Goal: Information Seeking & Learning: Find specific fact

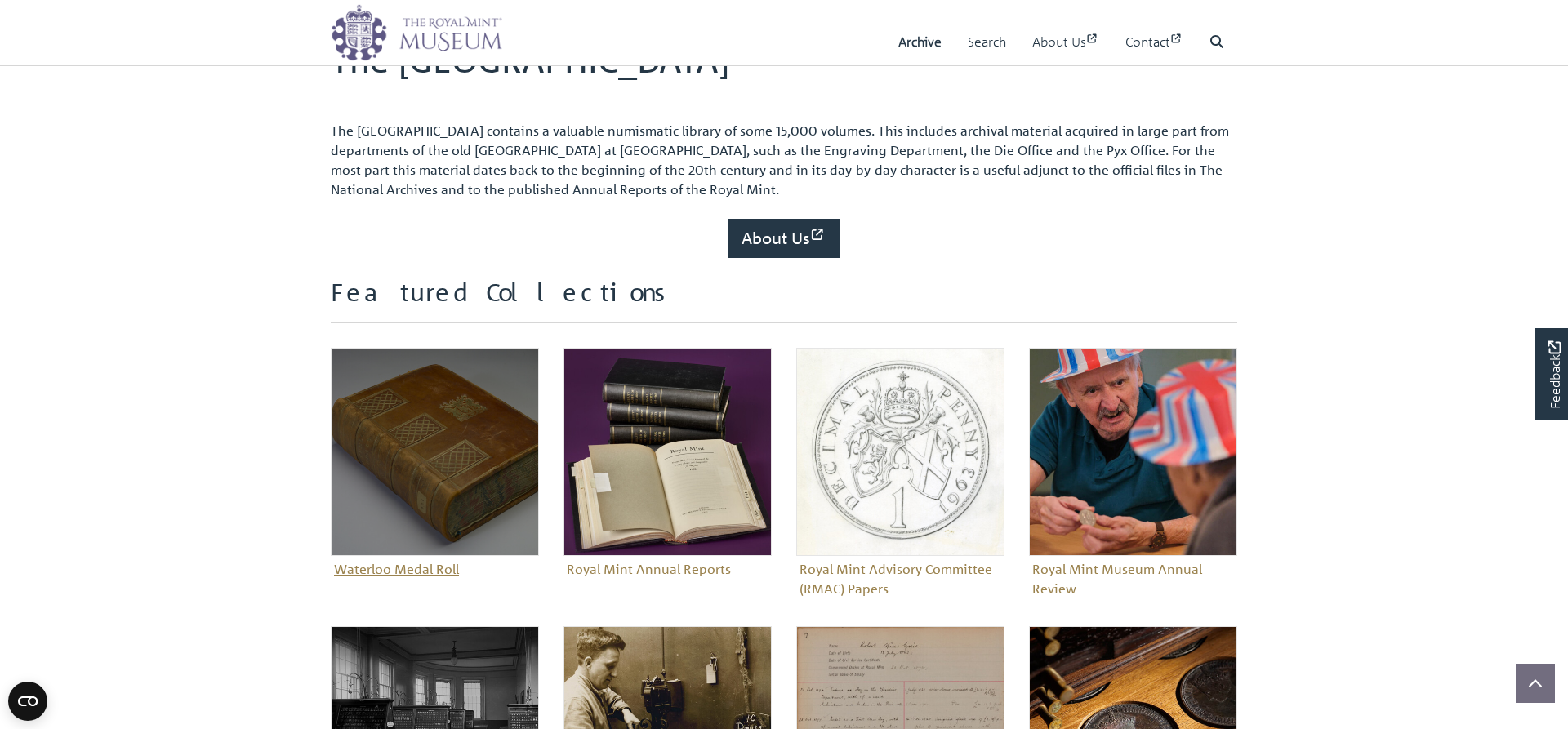
scroll to position [401, 0]
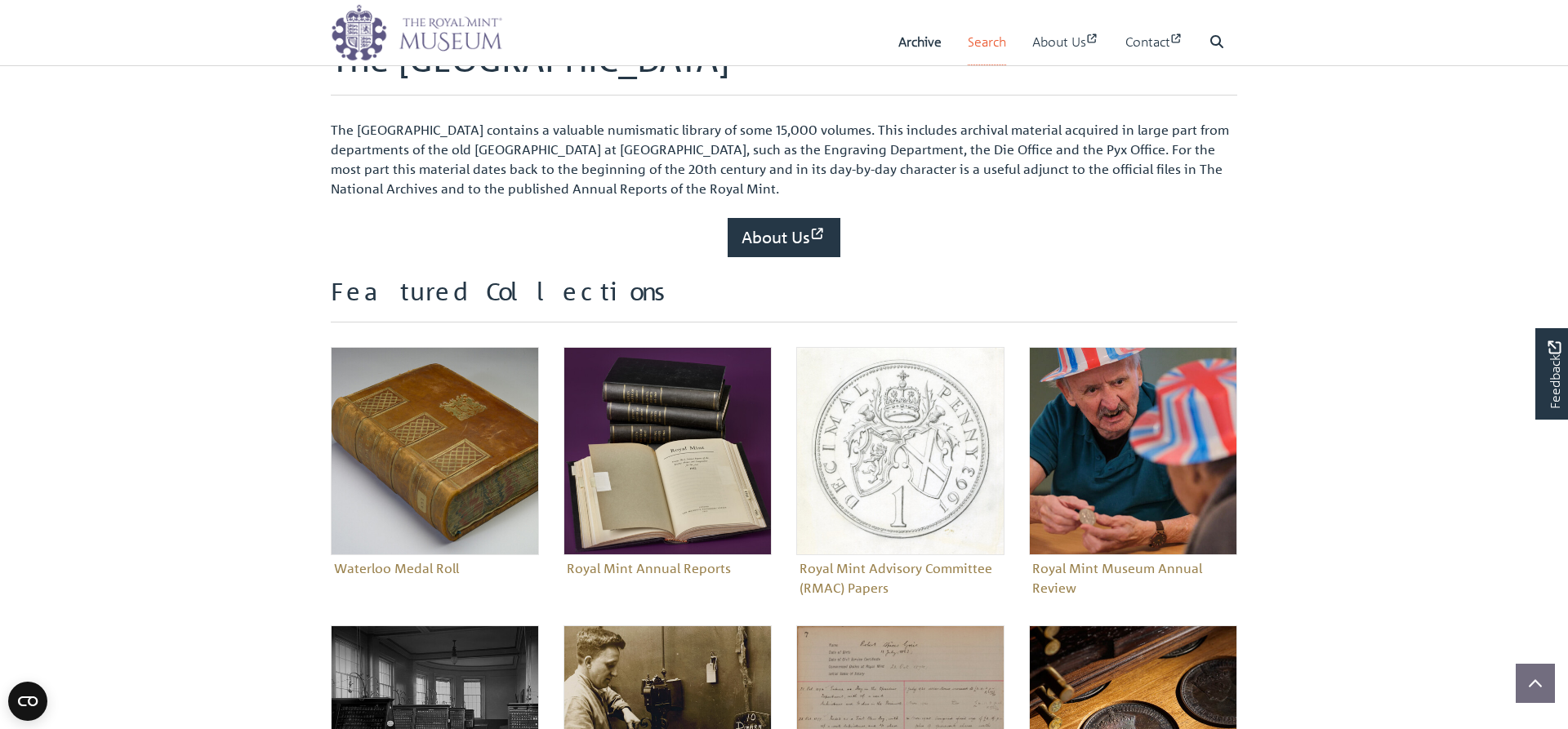
click at [978, 47] on link "Search" at bounding box center [986, 42] width 38 height 47
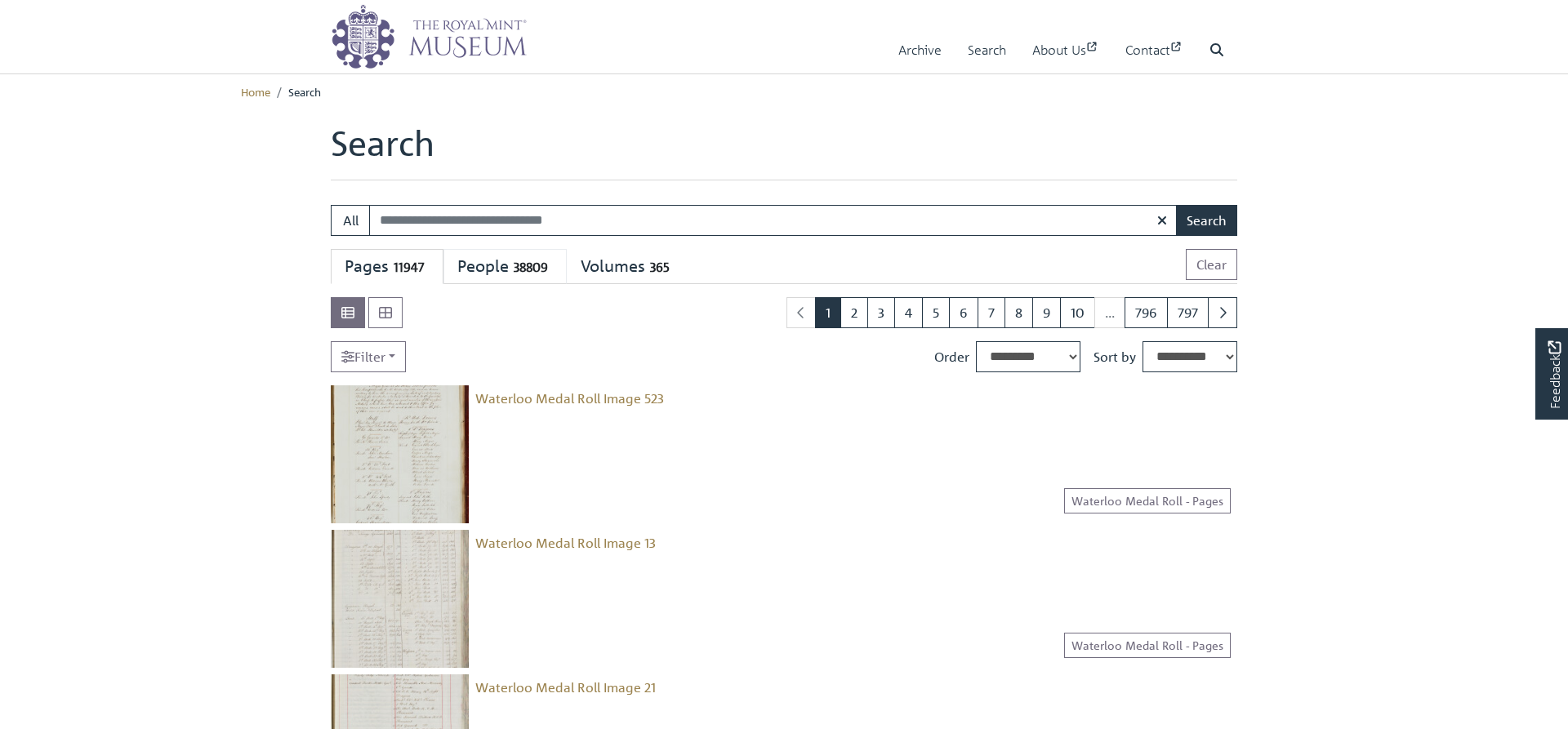
click at [541, 257] on div "People 38809" at bounding box center [506, 266] width 95 height 20
select select "****"
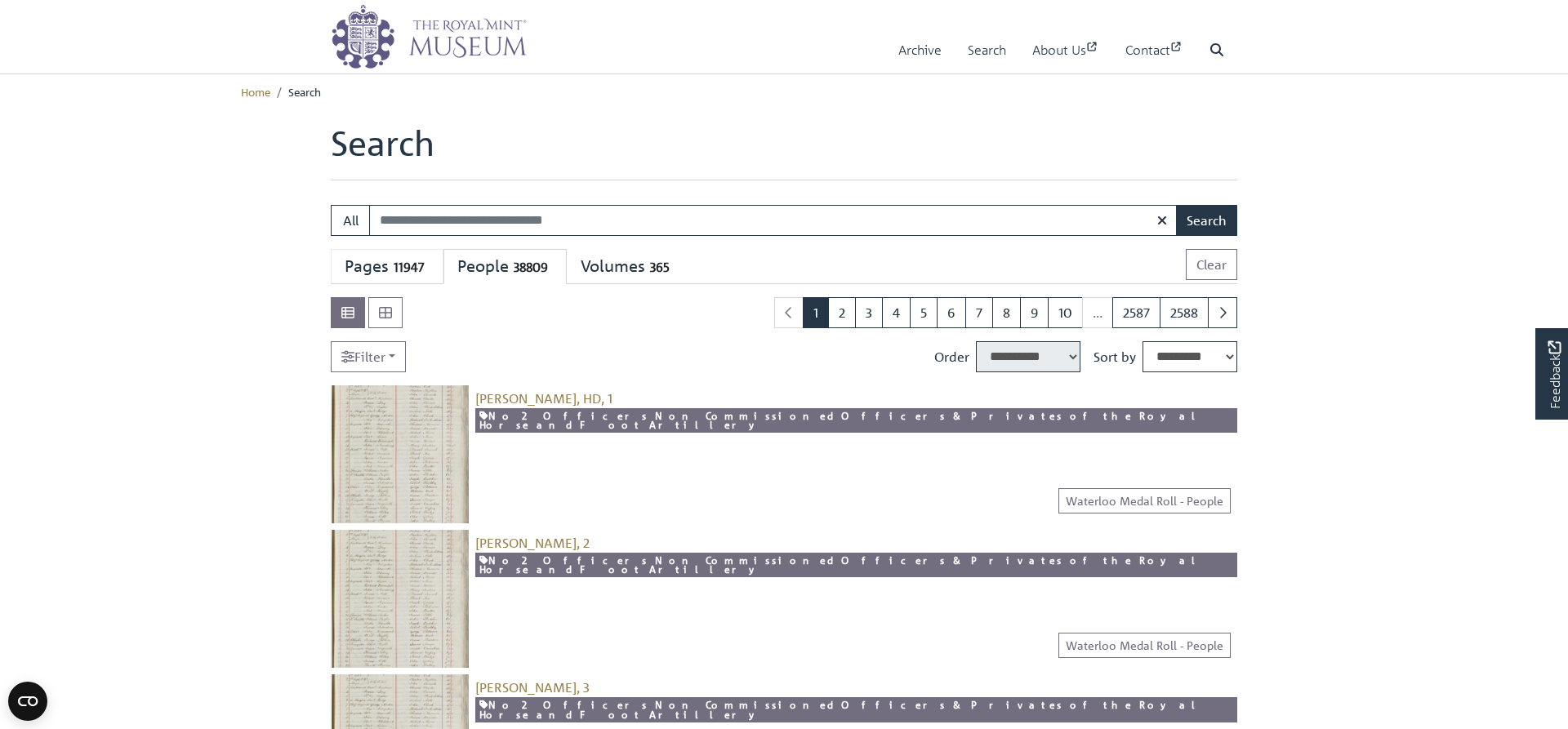
click at [351, 273] on div "Pages 11947" at bounding box center [387, 266] width 85 height 20
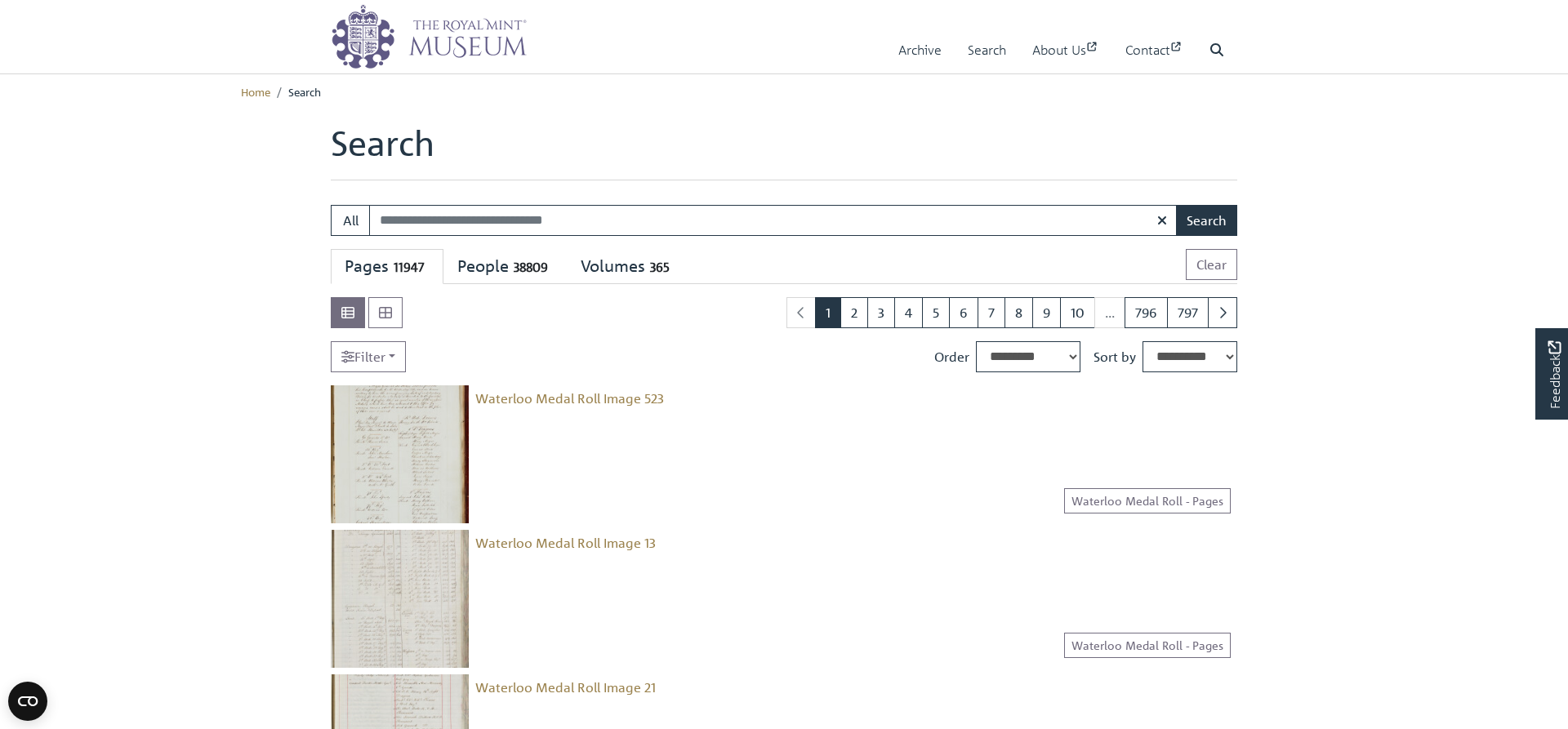
click at [422, 427] on img at bounding box center [400, 454] width 138 height 138
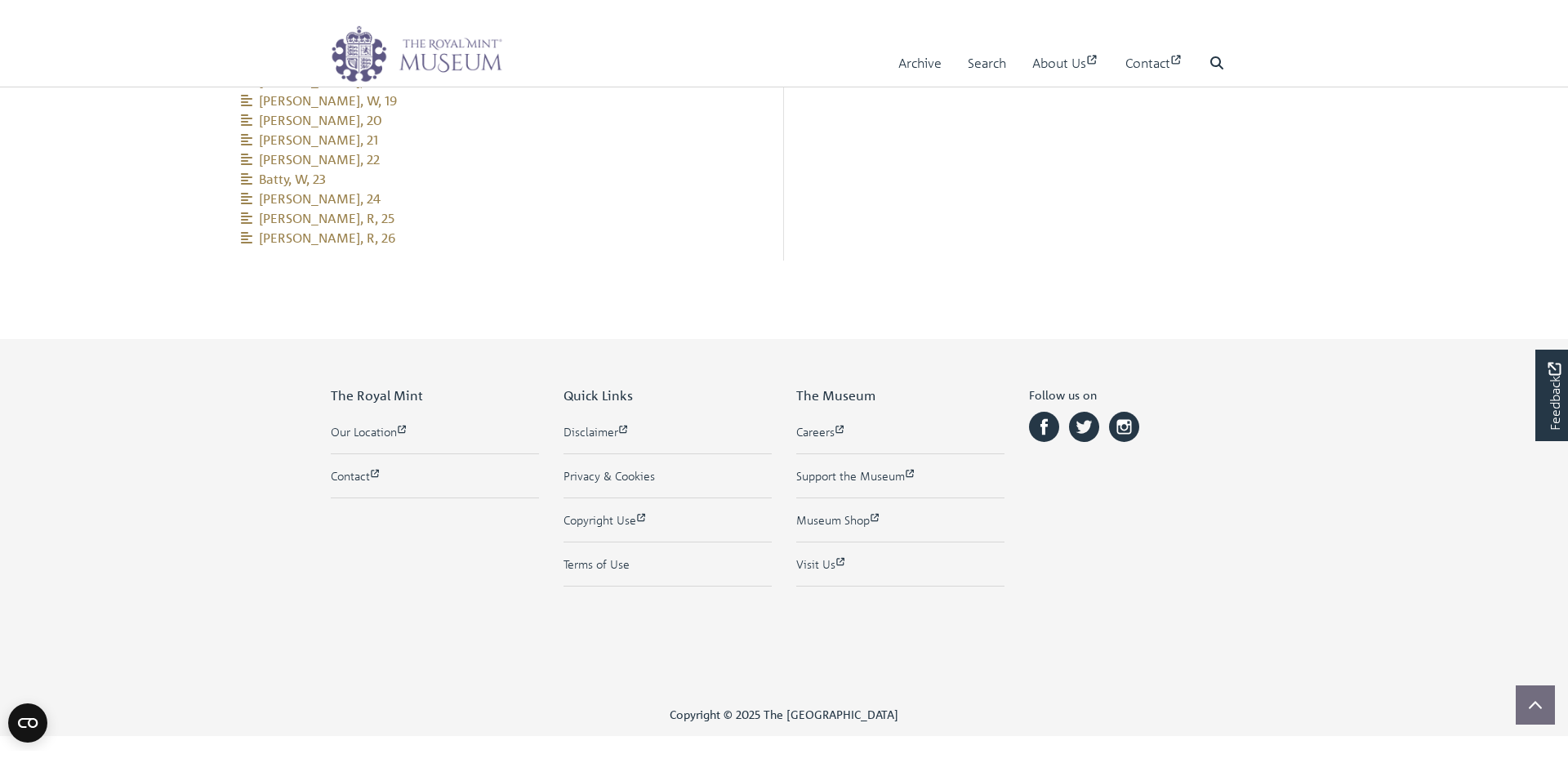
scroll to position [2497, 0]
